Goal: Find specific page/section: Find specific page/section

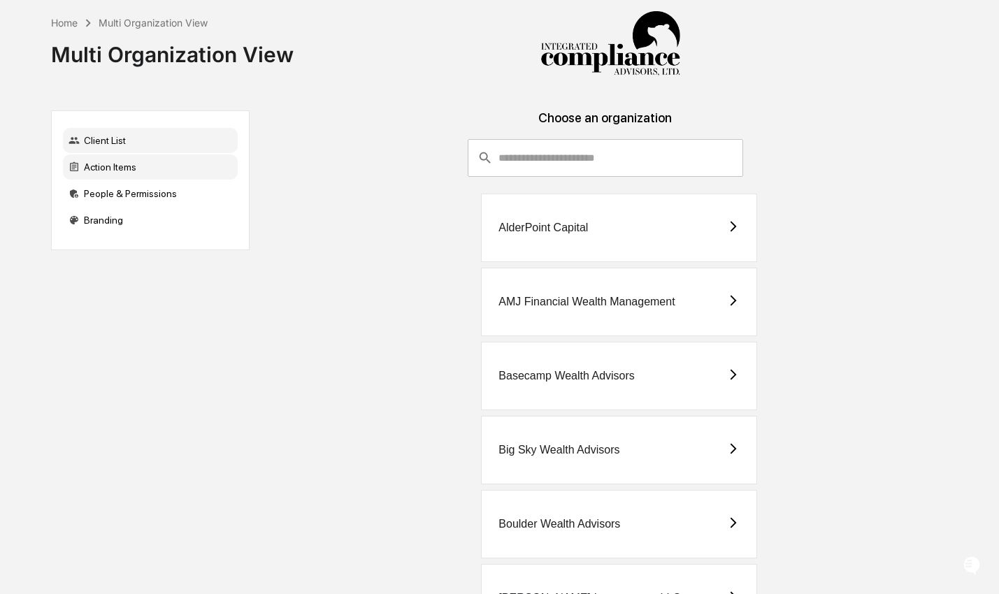
click at [117, 173] on div "Action Items" at bounding box center [150, 166] width 175 height 25
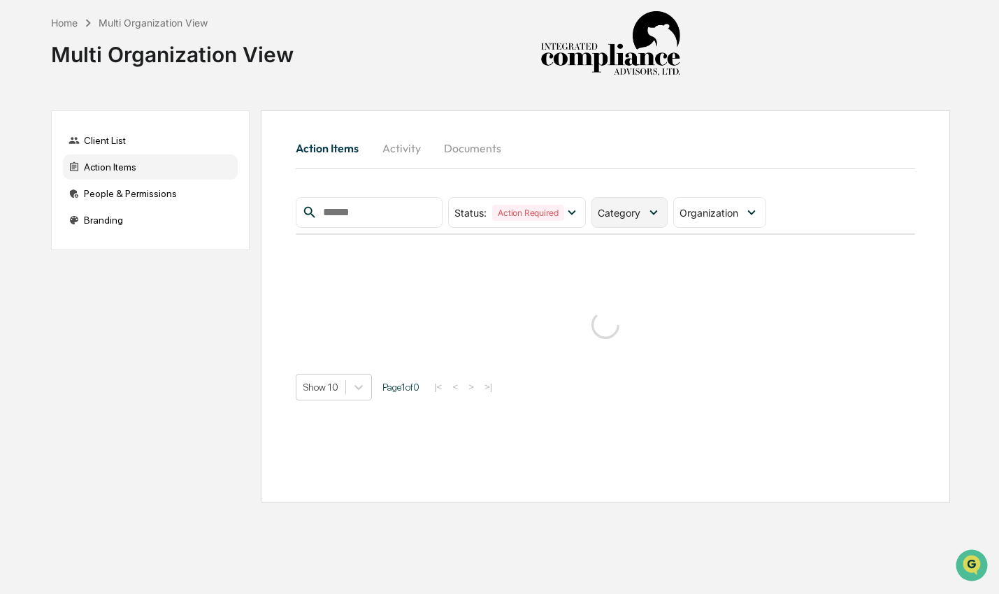
click at [625, 212] on span "Category" at bounding box center [618, 213] width 43 height 12
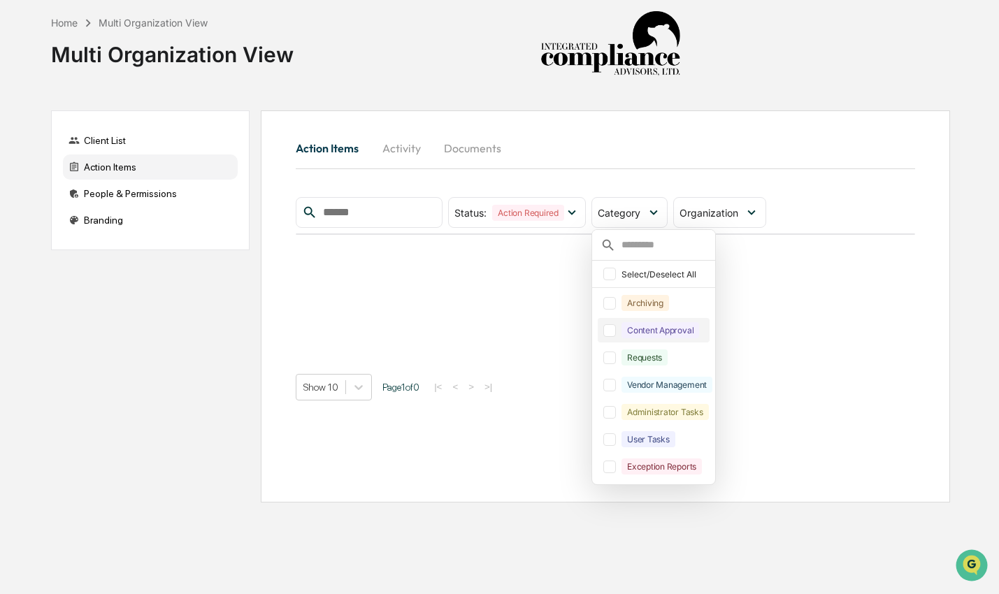
click at [660, 326] on div "Content Approval" at bounding box center [660, 330] width 78 height 16
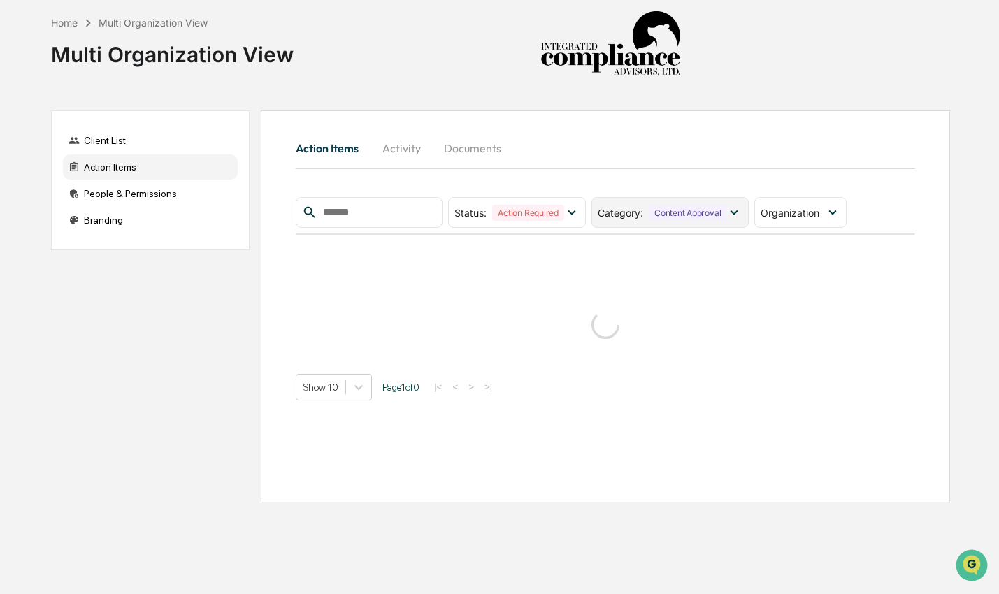
click at [681, 206] on div "Content Approval" at bounding box center [687, 213] width 78 height 16
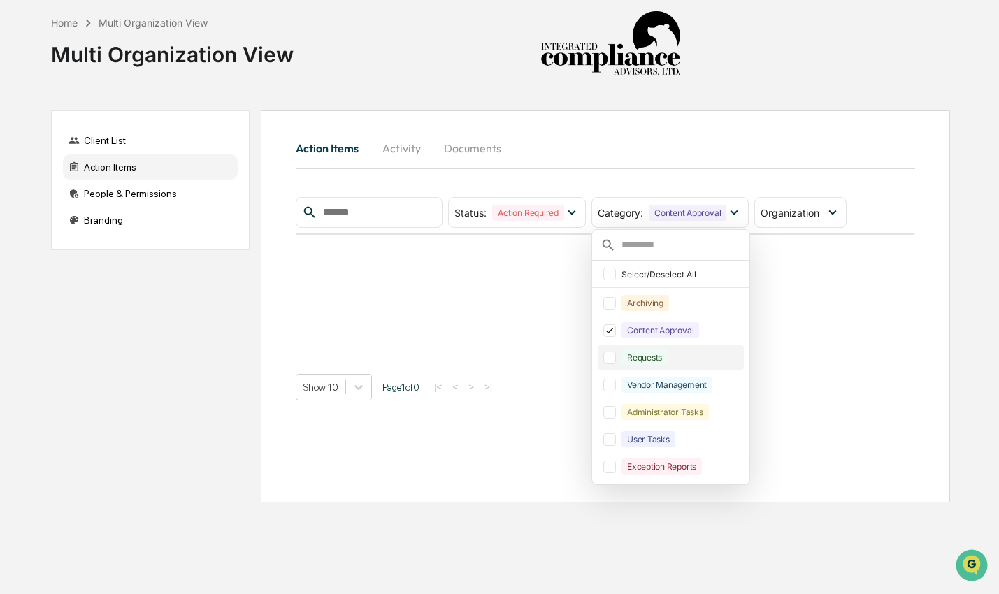
click at [678, 359] on div "Requests" at bounding box center [680, 357] width 119 height 16
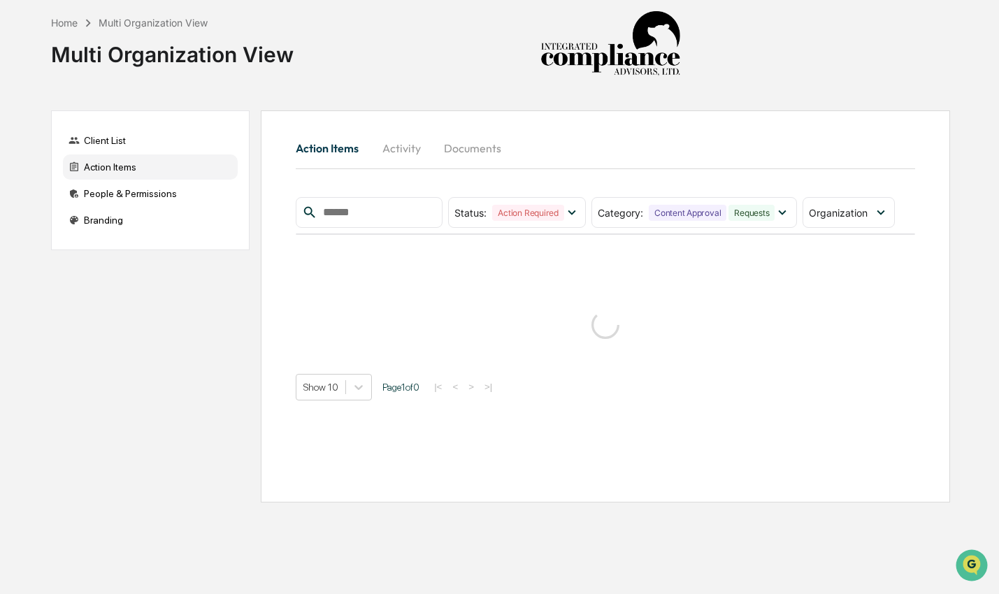
click at [692, 143] on div "Action Items Activity Documents" at bounding box center [605, 148] width 619 height 34
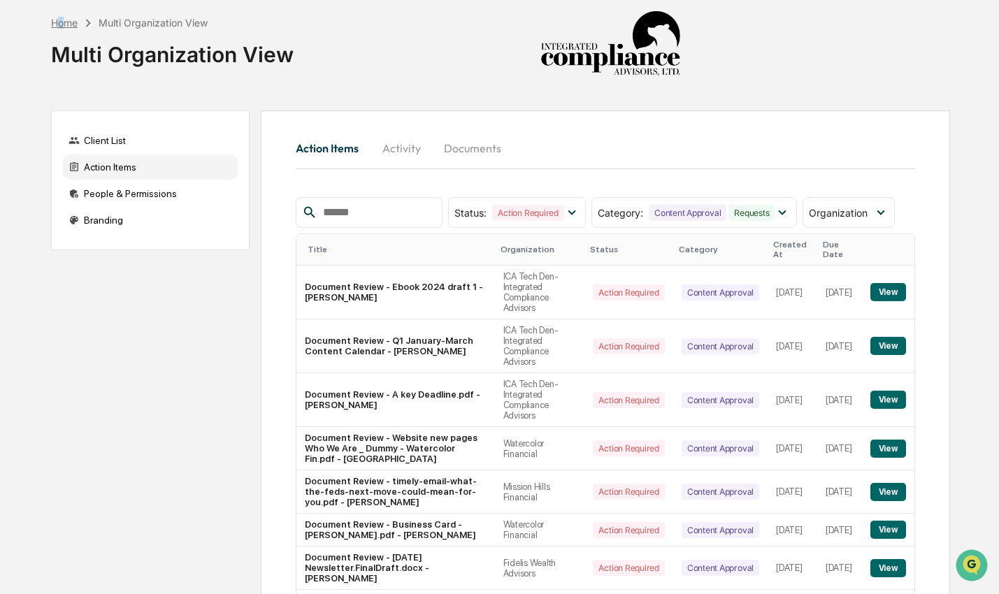
click at [61, 17] on div "Home" at bounding box center [64, 23] width 27 height 12
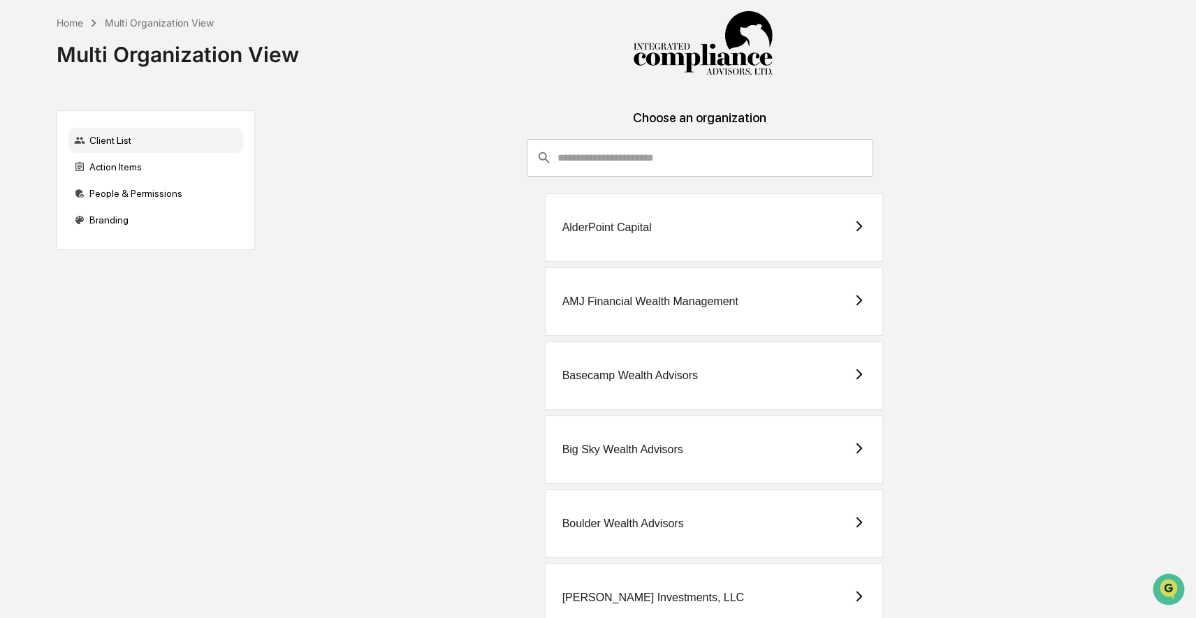
click at [613, 163] on input "consultant-dashboard__filter-organizations-search-bar" at bounding box center [716, 158] width 316 height 38
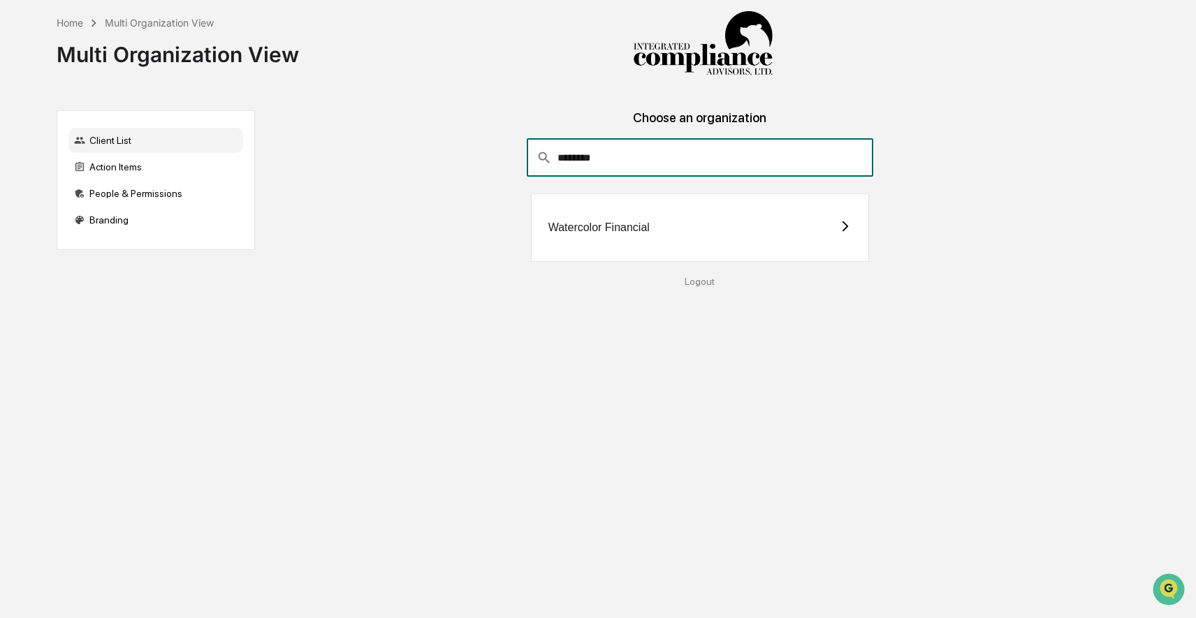
type input "********"
click at [619, 225] on div "Watercolor Financial" at bounding box center [599, 228] width 101 height 13
